Goal: Information Seeking & Learning: Learn about a topic

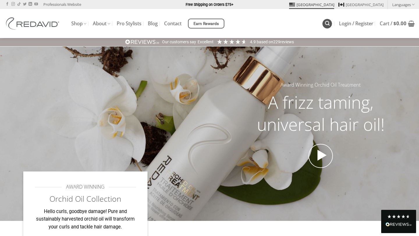
click at [330, 25] on link "Search" at bounding box center [327, 24] width 10 height 10
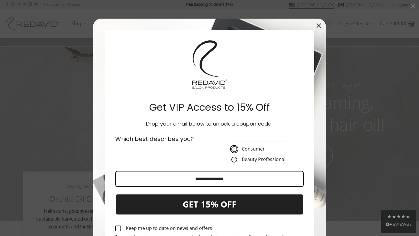
click at [321, 22] on button "Close" at bounding box center [319, 26] width 14 height 14
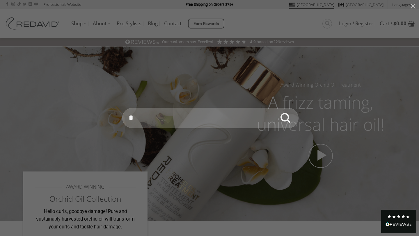
click at [203, 116] on input "*" at bounding box center [210, 118] width 176 height 20
type input "**********"
click at [275, 108] on button "Submit" at bounding box center [285, 118] width 20 height 20
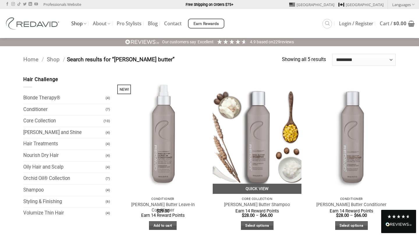
click at [253, 159] on img at bounding box center [256, 135] width 89 height 118
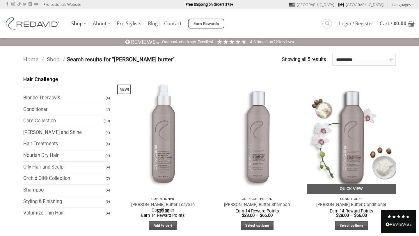
click at [360, 123] on img at bounding box center [351, 135] width 89 height 118
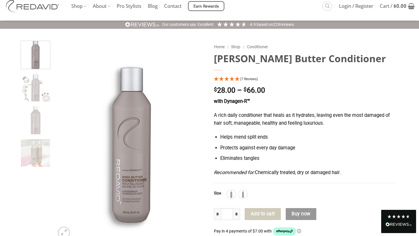
scroll to position [21, 0]
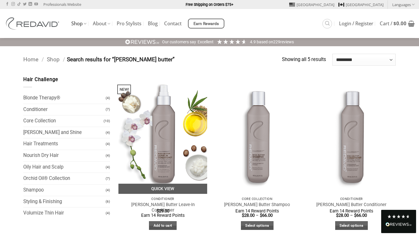
click at [152, 113] on img at bounding box center [162, 135] width 89 height 118
